Goal: Information Seeking & Learning: Learn about a topic

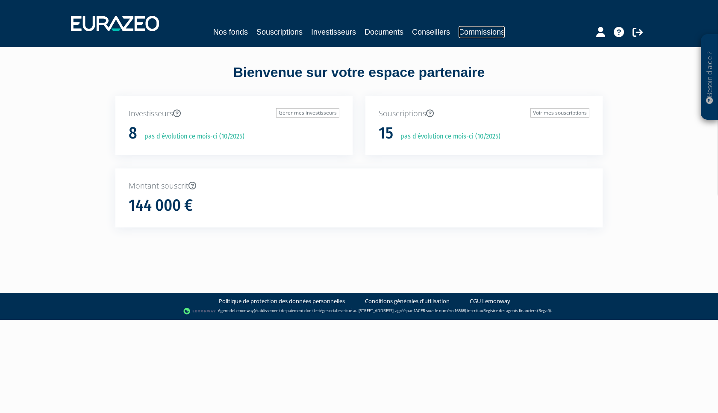
click at [481, 33] on link "Commissions" at bounding box center [481, 32] width 46 height 12
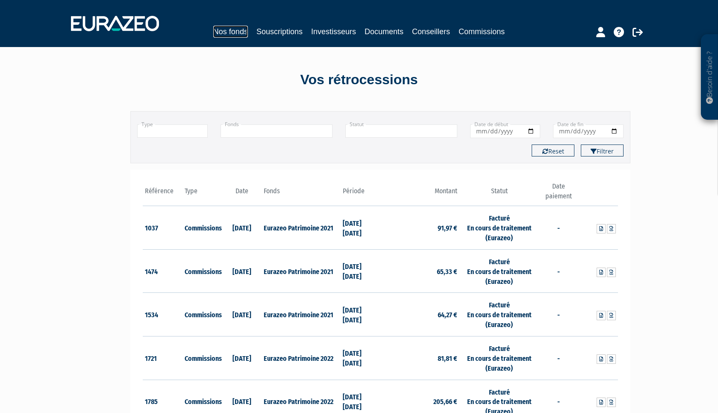
click at [225, 32] on link "Nos fonds" at bounding box center [230, 32] width 35 height 12
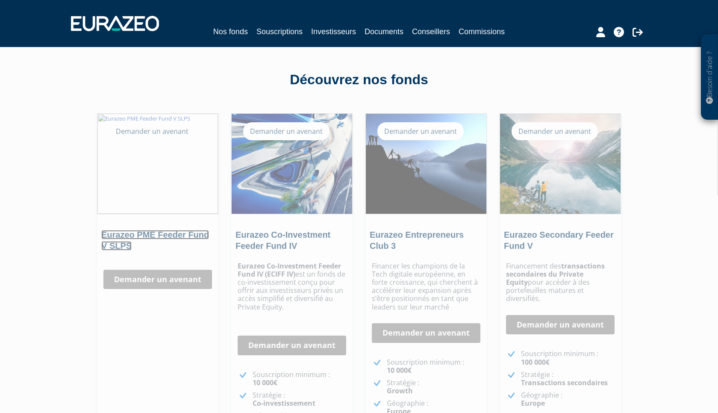
click at [173, 234] on link "Eurazeo PME Feeder Fund V SLPS" at bounding box center [155, 240] width 108 height 21
